Goal: Task Accomplishment & Management: Use online tool/utility

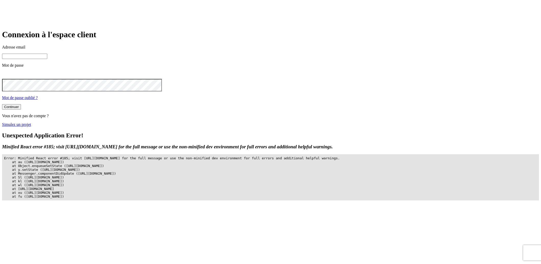
type input "[PERSON_NAME][DOMAIN_NAME][EMAIL_ADDRESS][DOMAIN_NAME]"
click at [19, 109] on div "Continuer" at bounding box center [11, 107] width 15 height 4
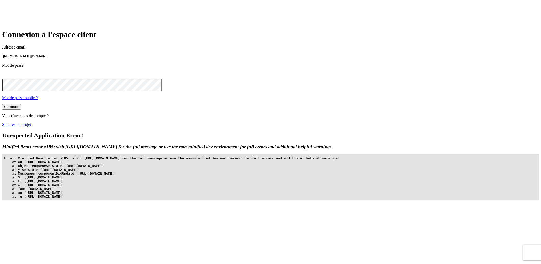
click at [47, 59] on input "[PERSON_NAME][DOMAIN_NAME][EMAIL_ADDRESS][DOMAIN_NAME]" at bounding box center [24, 56] width 45 height 5
type input "[PERSON_NAME][DOMAIN_NAME][EMAIL_ADDRESS][DOMAIN_NAME]"
click at [21, 109] on button "Continuer" at bounding box center [11, 106] width 19 height 5
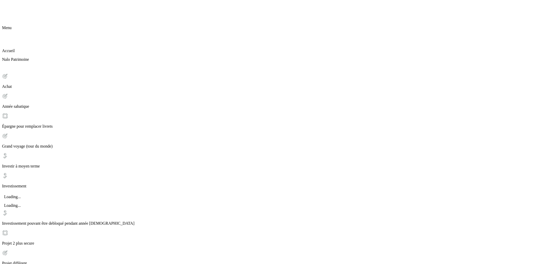
scroll to position [6, 0]
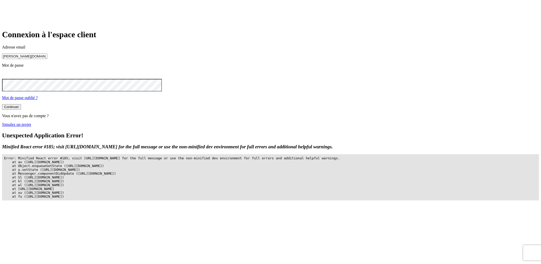
click at [47, 59] on input "[PERSON_NAME][DOMAIN_NAME][EMAIL_ADDRESS][DOMAIN_NAME]" at bounding box center [24, 56] width 45 height 5
type input "[PERSON_NAME][DOMAIN_NAME][EMAIL_ADDRESS][DOMAIN_NAME]"
click at [21, 109] on button "Continuer" at bounding box center [11, 106] width 19 height 5
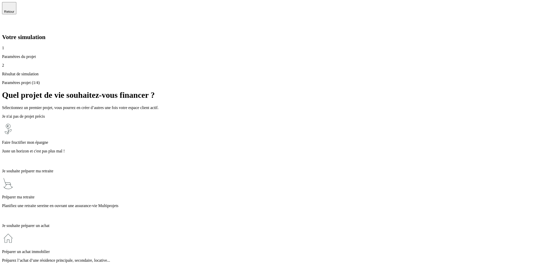
click at [223, 177] on div "Préparer ma retraite Planifiez une retraite sereine en ouvrant une assurance-vi…" at bounding box center [270, 198] width 537 height 42
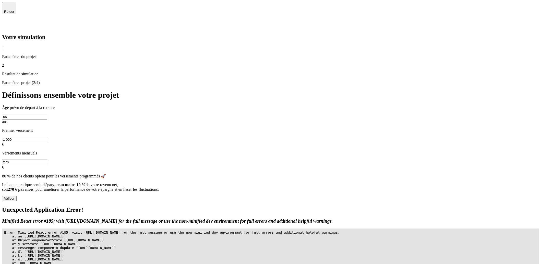
click at [17, 196] on button "Valider" at bounding box center [9, 198] width 15 height 5
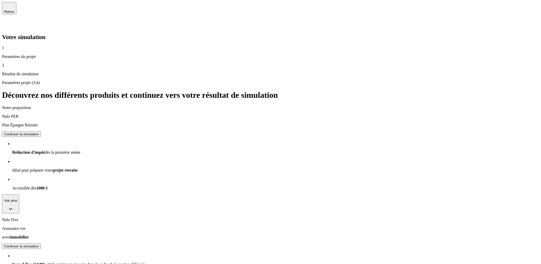
click at [41, 131] on button "Continuer la simulation" at bounding box center [21, 133] width 39 height 5
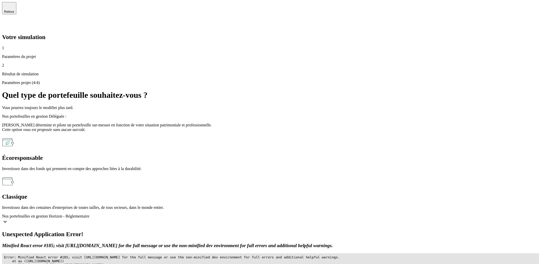
click at [275, 136] on div "Écoresponsable Investissez dans des fonds qui prennent en compte des approches …" at bounding box center [270, 153] width 537 height 35
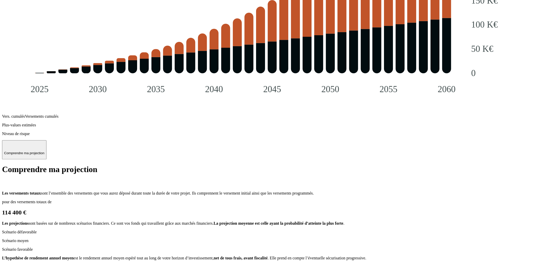
scroll to position [668, 0]
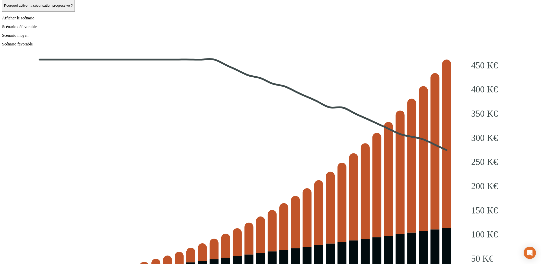
scroll to position [645, 0]
